Goal: Transaction & Acquisition: Obtain resource

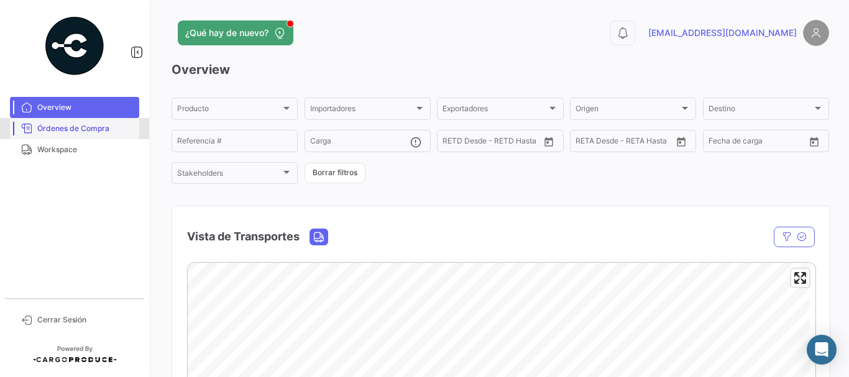
click at [113, 130] on span "Órdenes de Compra" at bounding box center [85, 128] width 97 height 11
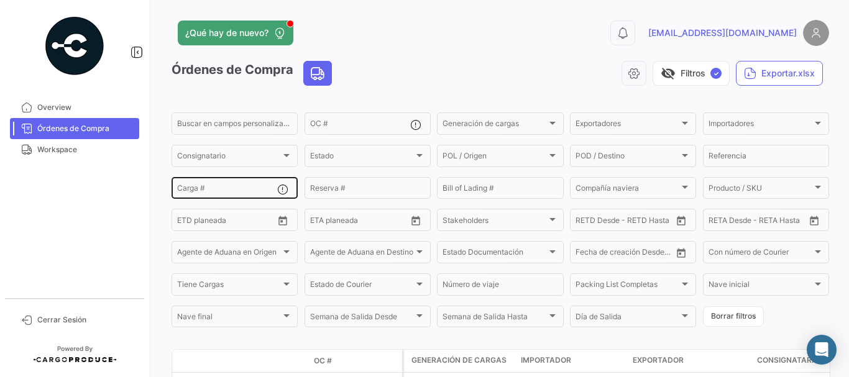
scroll to position [187, 0]
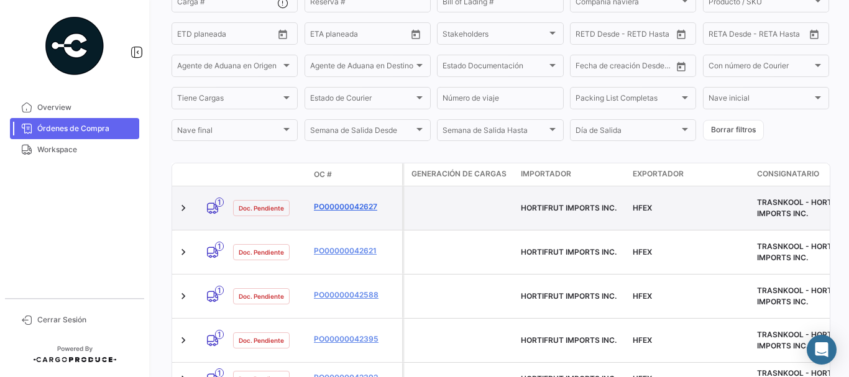
click at [335, 202] on link "PO00000042627" at bounding box center [355, 206] width 83 height 11
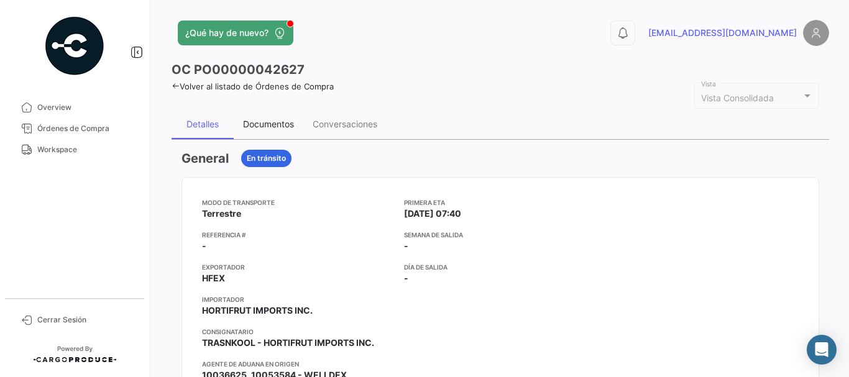
click at [274, 119] on div "Documentos" at bounding box center [268, 124] width 51 height 11
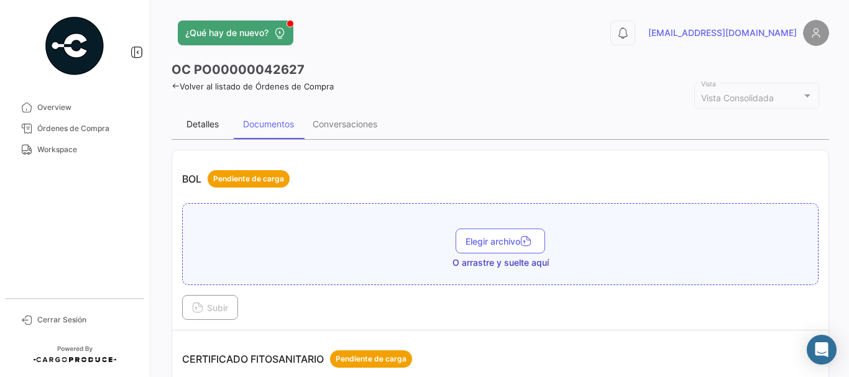
click at [194, 121] on div "Detalles" at bounding box center [203, 124] width 32 height 11
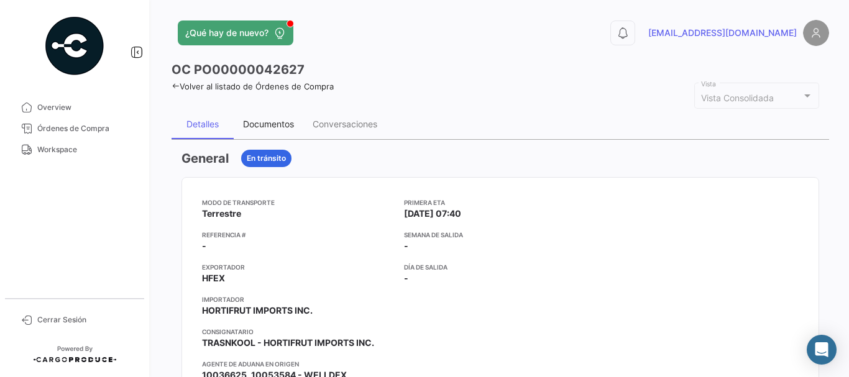
click at [260, 120] on div "Documentos" at bounding box center [268, 124] width 51 height 11
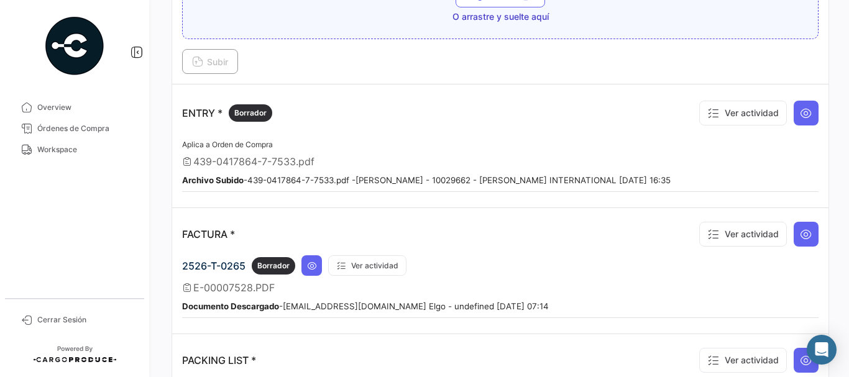
scroll to position [933, 0]
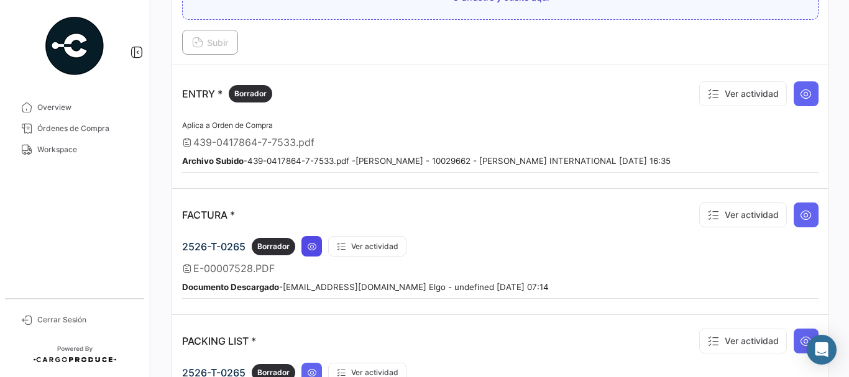
click at [315, 244] on icon at bounding box center [312, 247] width 10 height 10
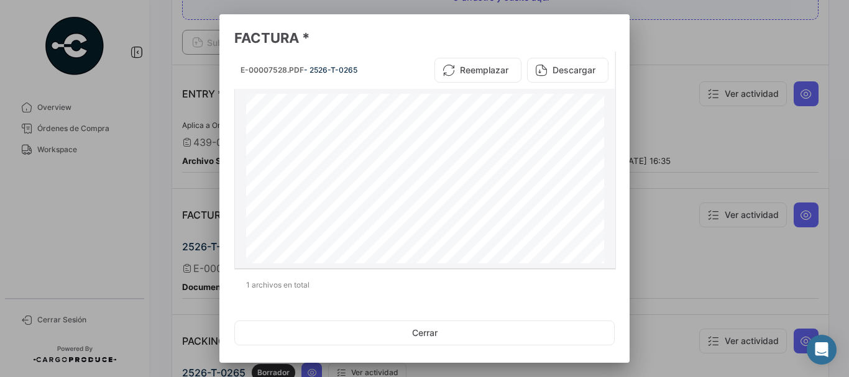
click at [555, 76] on button "Descargar" at bounding box center [567, 70] width 81 height 25
click at [729, 114] on div at bounding box center [424, 188] width 849 height 377
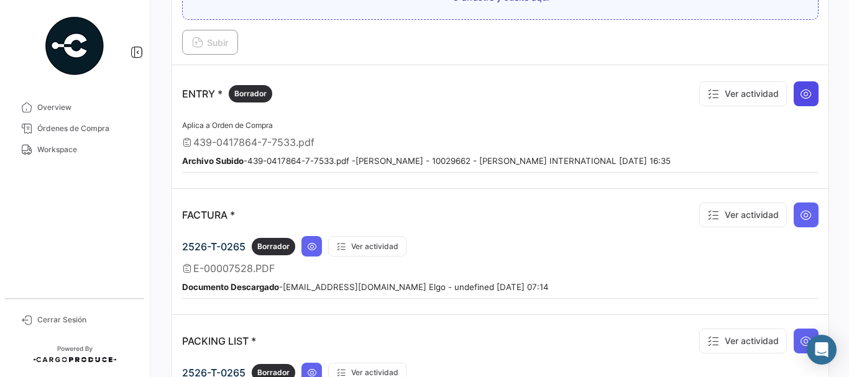
click at [803, 96] on icon at bounding box center [806, 94] width 12 height 12
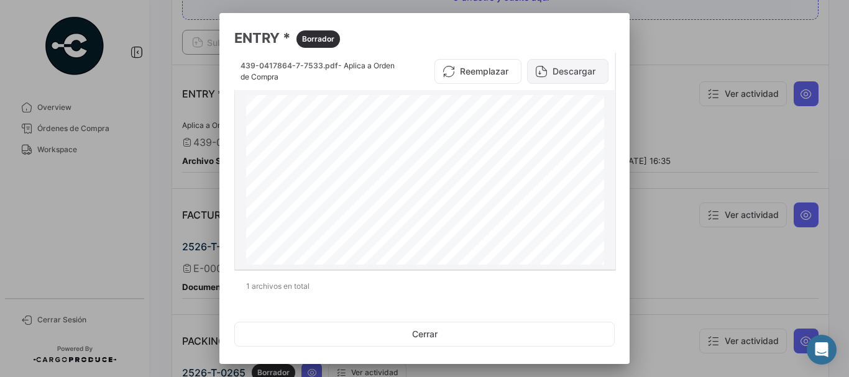
click at [567, 76] on button "Descargar" at bounding box center [567, 71] width 81 height 25
click at [704, 144] on div at bounding box center [424, 188] width 849 height 377
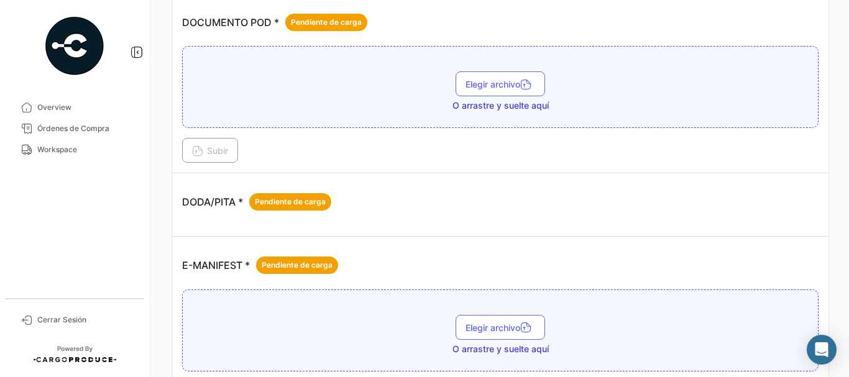
scroll to position [560, 0]
